Goal: Find specific page/section: Find specific page/section

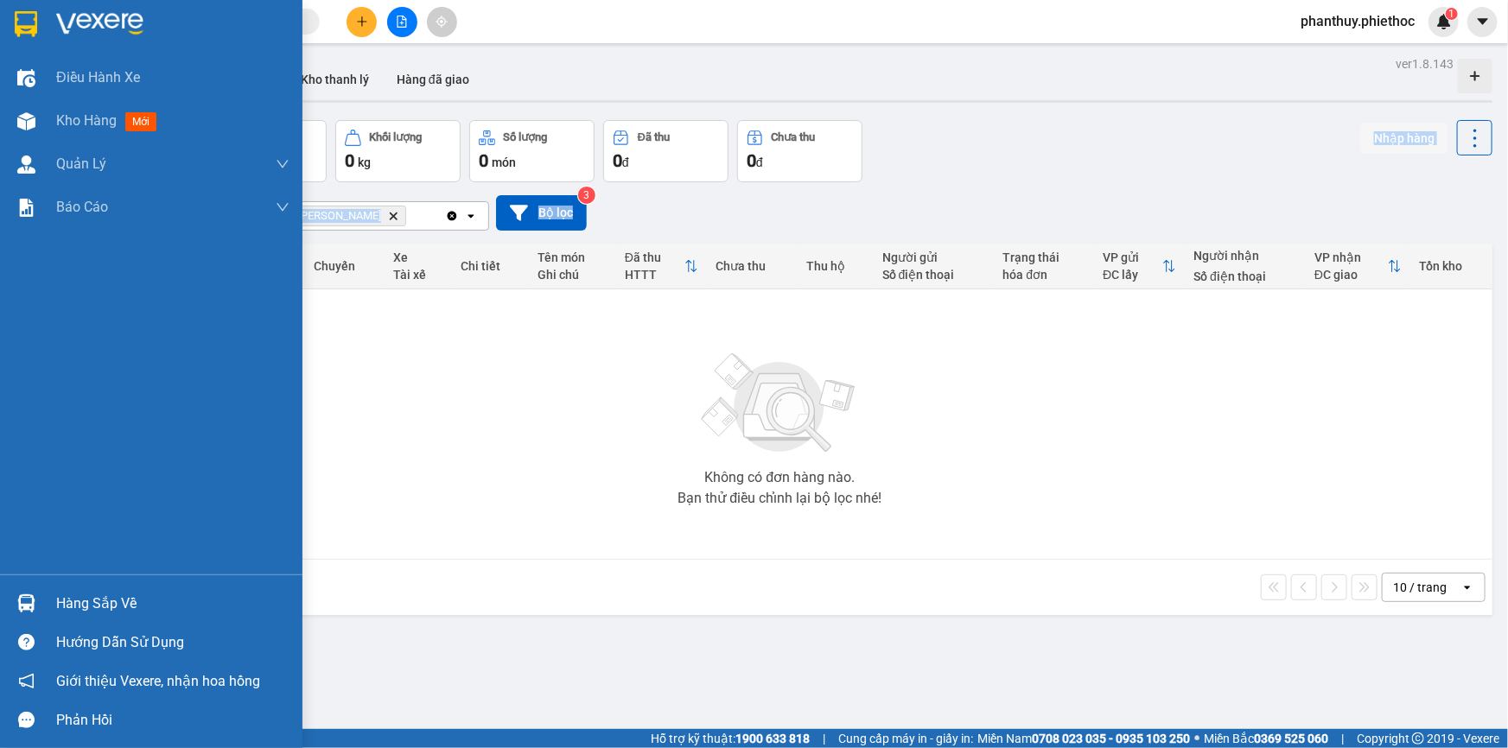
click at [151, 603] on div "Hàng sắp về" at bounding box center [172, 604] width 233 height 26
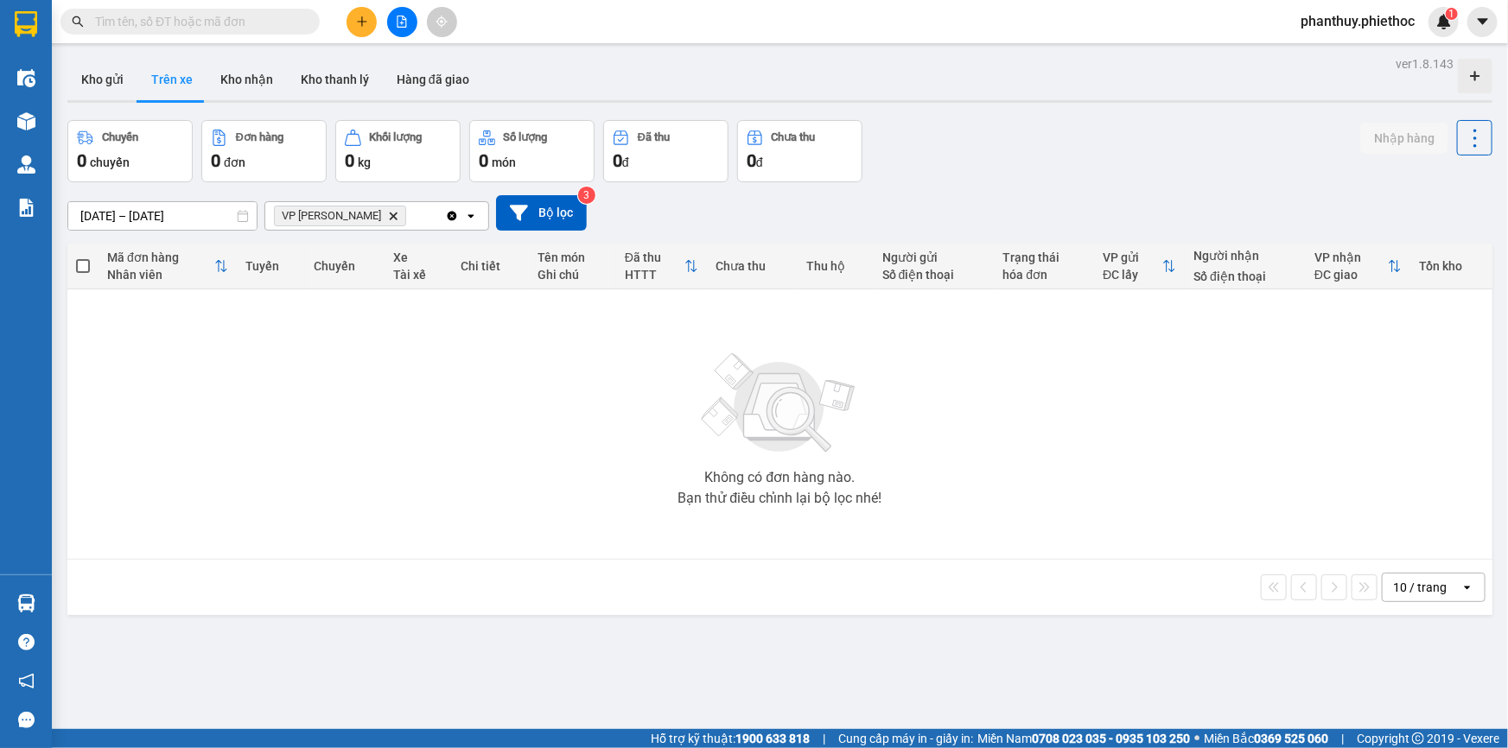
click at [1058, 443] on section "Kết quả tìm kiếm ( 0 ) Bộ lọc No Data phanthuy.phiethoc 1 Điều hành xe Kho hàng…" at bounding box center [754, 374] width 1508 height 748
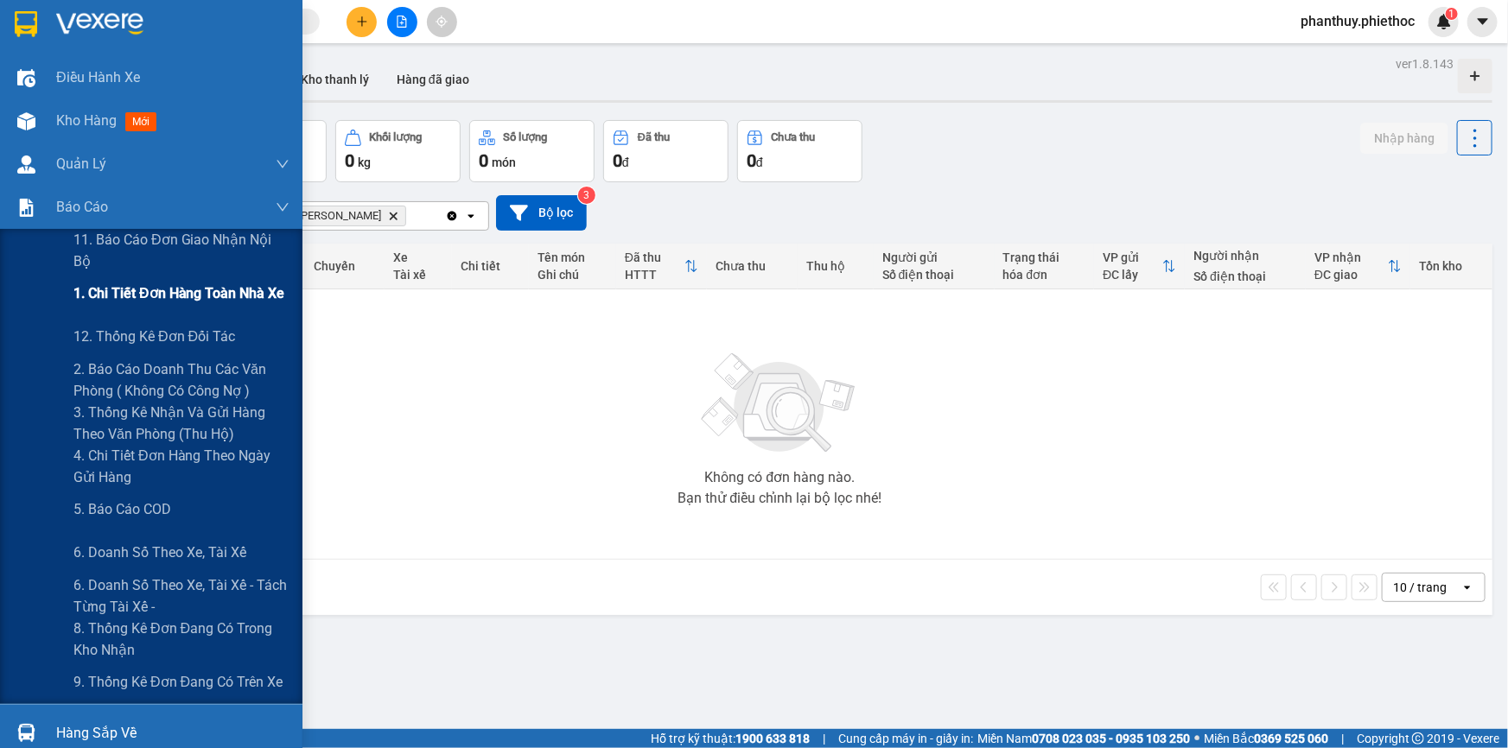
drag, startPoint x: 132, startPoint y: 328, endPoint x: 224, endPoint y: 279, distance: 103.6
click at [136, 328] on span "12. Thống kê đơn đối tác" at bounding box center [154, 337] width 162 height 22
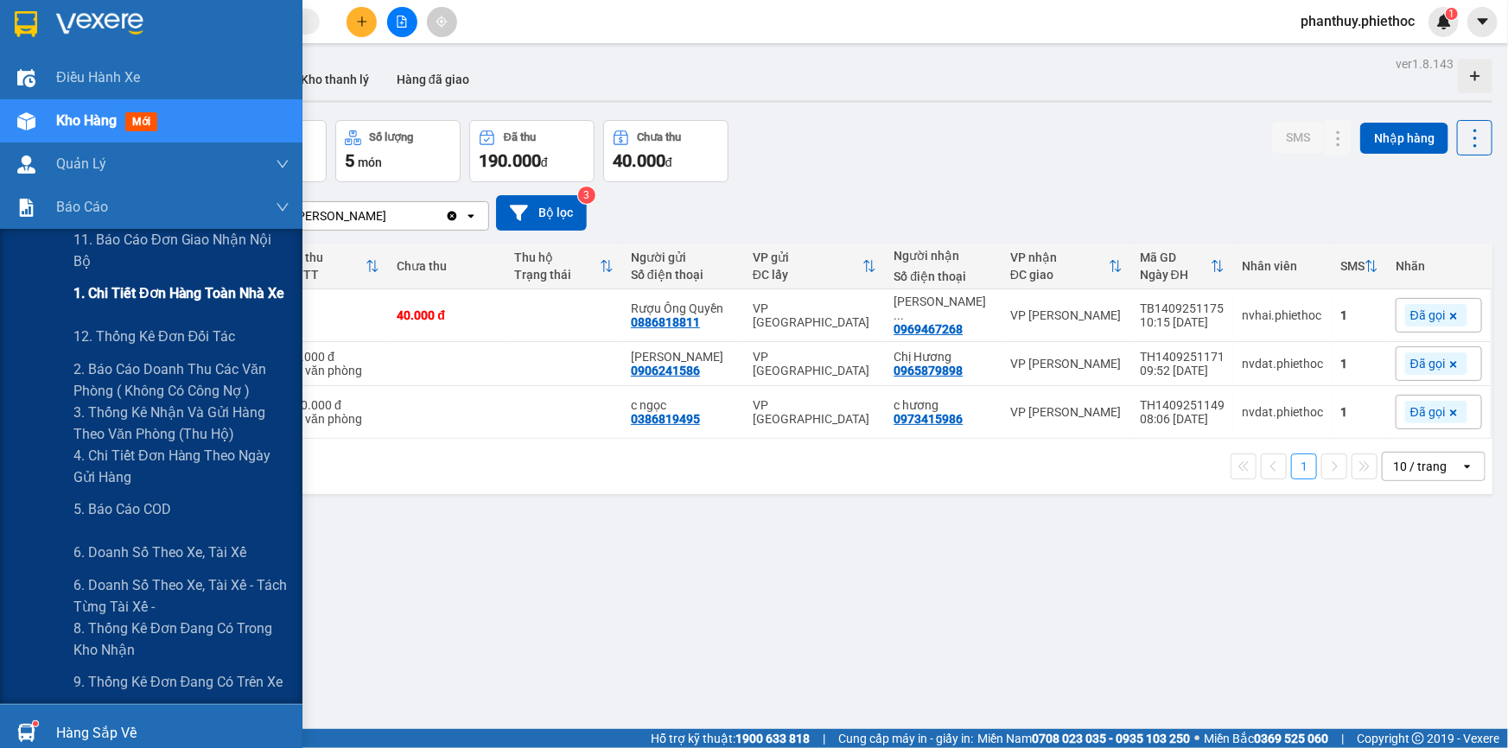
drag, startPoint x: 153, startPoint y: 295, endPoint x: 203, endPoint y: 284, distance: 51.2
click at [153, 296] on span "1. Chi tiết đơn hàng toàn nhà xe" at bounding box center [179, 294] width 212 height 22
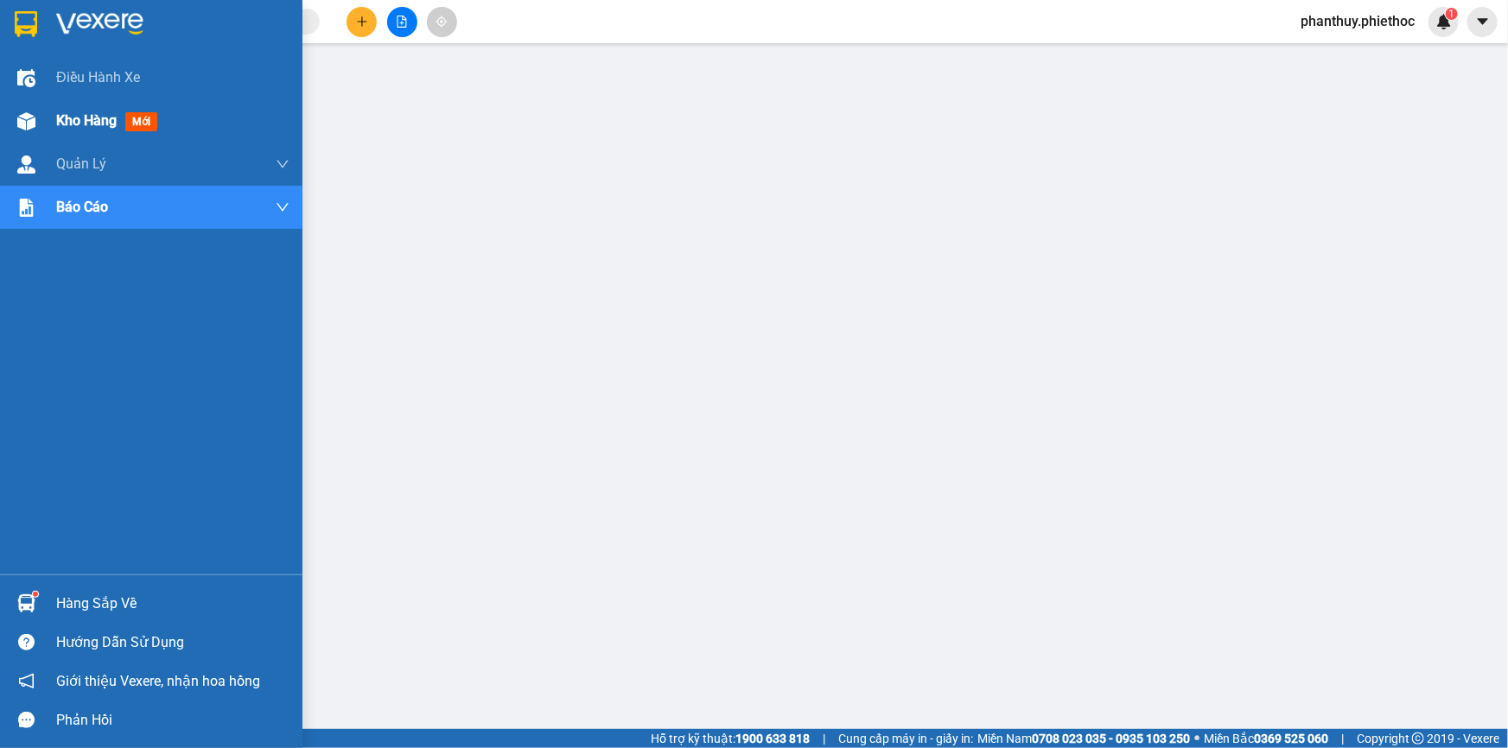
click at [48, 123] on div "Kho hàng mới" at bounding box center [151, 120] width 302 height 43
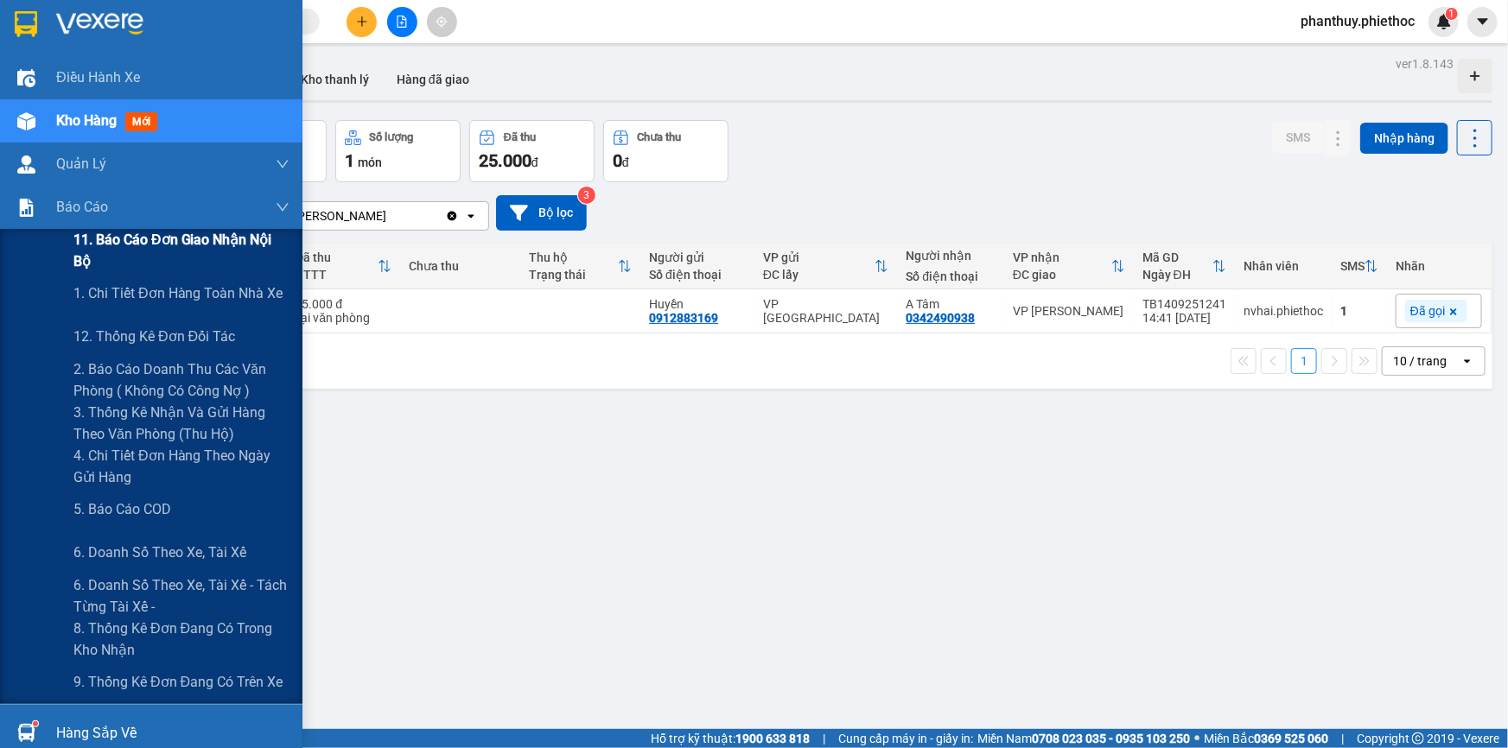
drag, startPoint x: 173, startPoint y: 296, endPoint x: 285, endPoint y: 270, distance: 115.5
click at [174, 296] on span "1. Chi tiết đơn hàng toàn nhà xe" at bounding box center [178, 294] width 210 height 22
